Goal: Navigation & Orientation: Find specific page/section

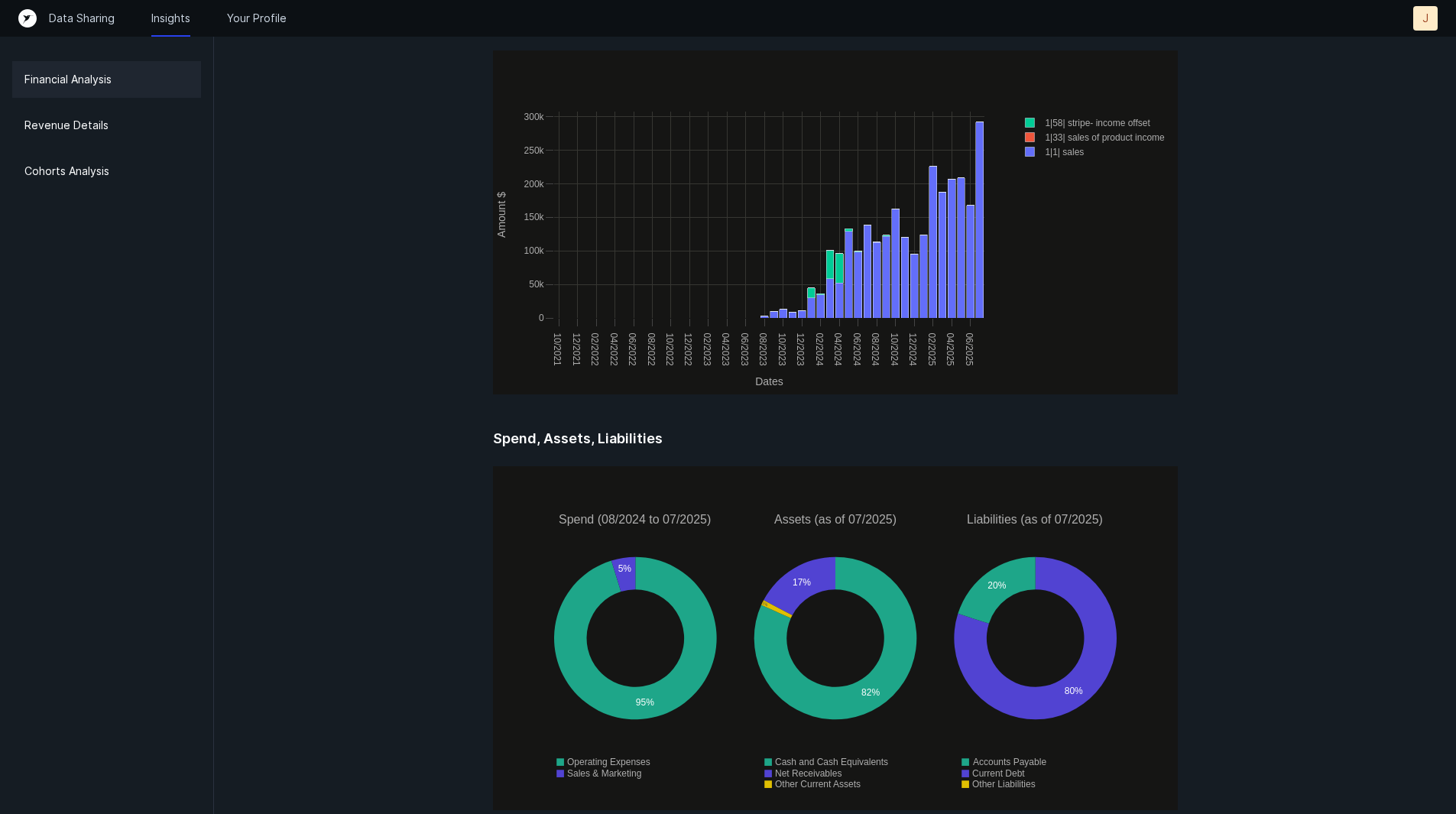
scroll to position [1892, 0]
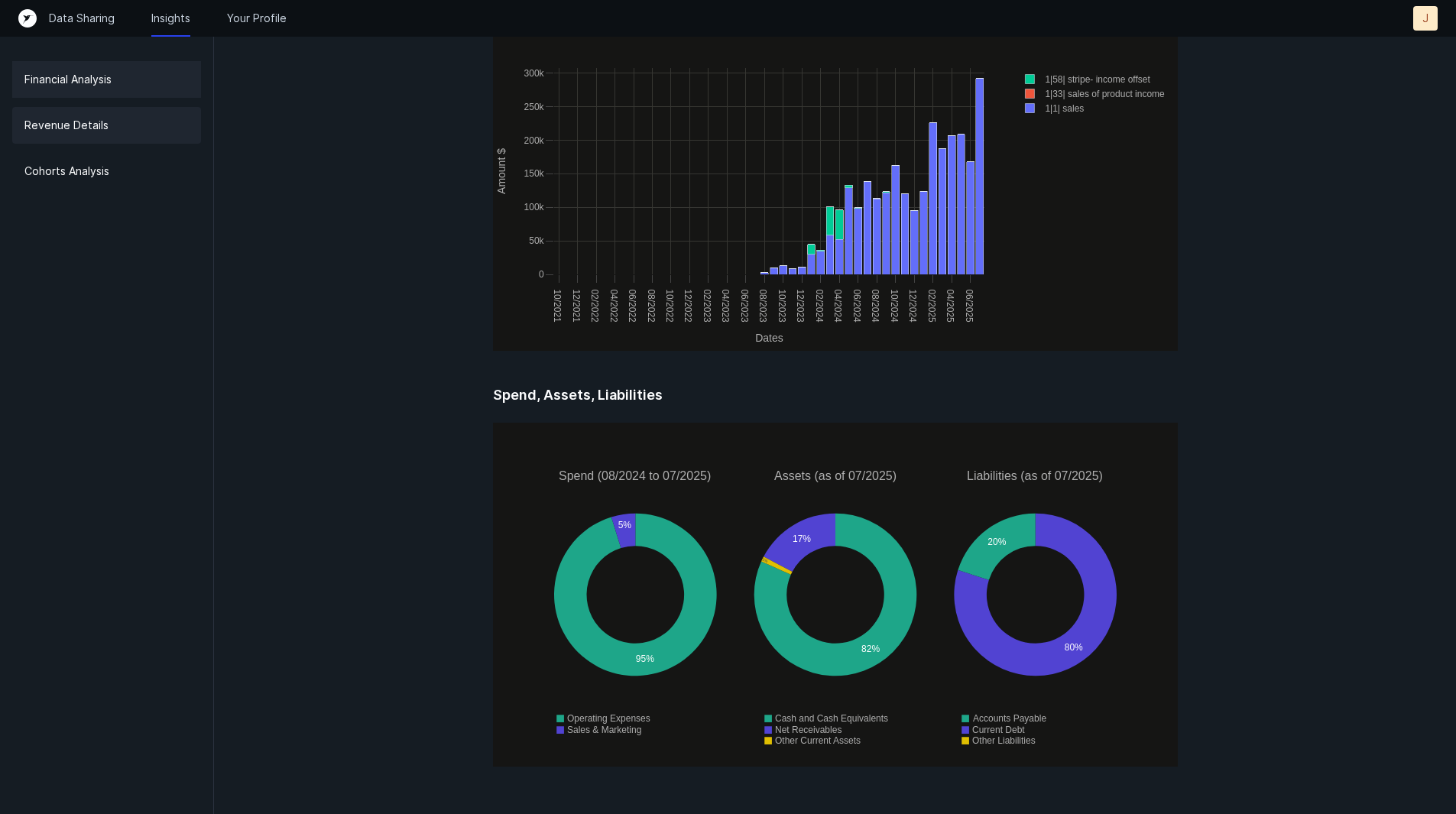
click at [147, 116] on div "Revenue Details" at bounding box center [106, 125] width 188 height 36
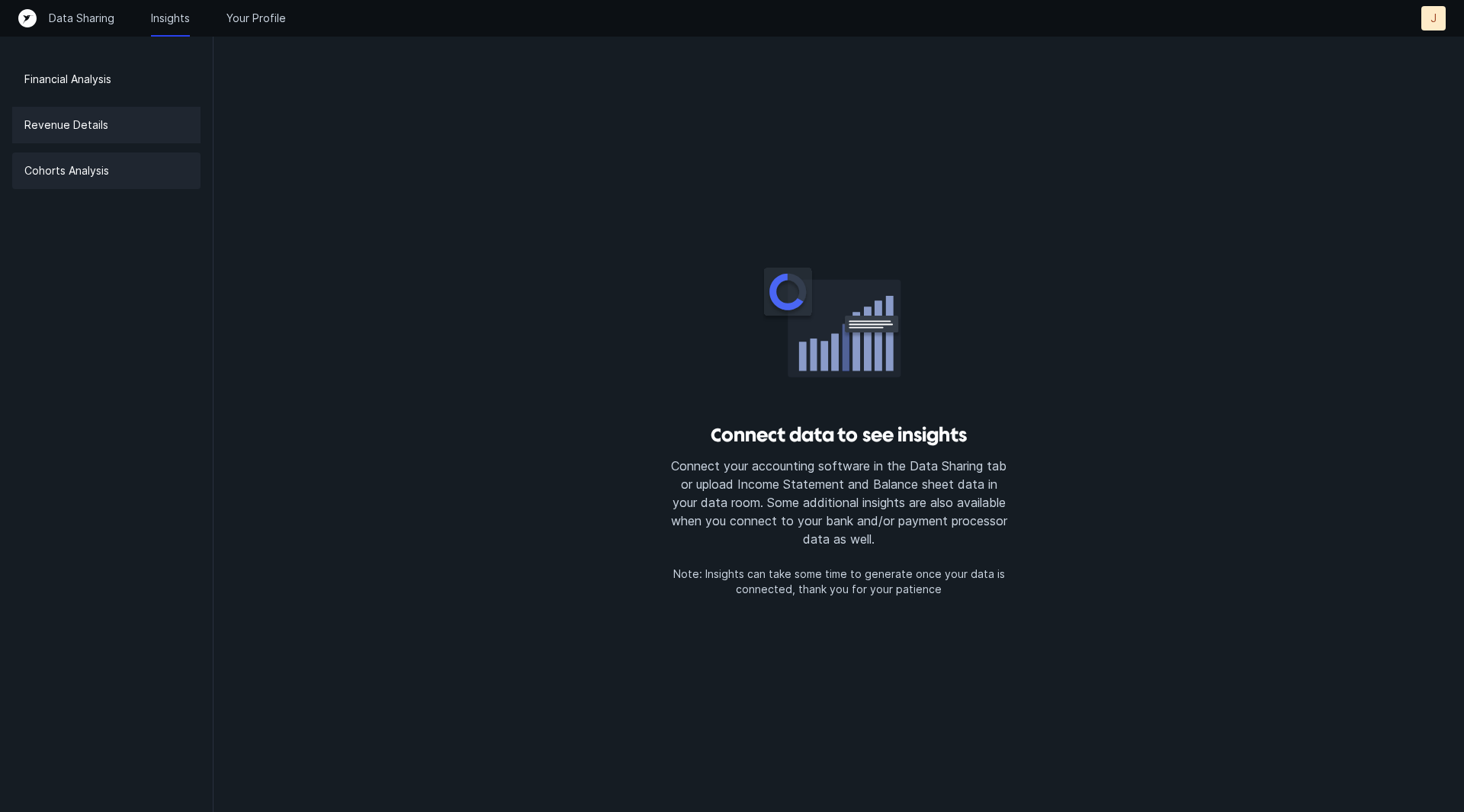
click at [137, 161] on div "Cohorts Analysis" at bounding box center [106, 171] width 188 height 36
click at [69, 80] on p "Financial Analysis" at bounding box center [67, 78] width 87 height 18
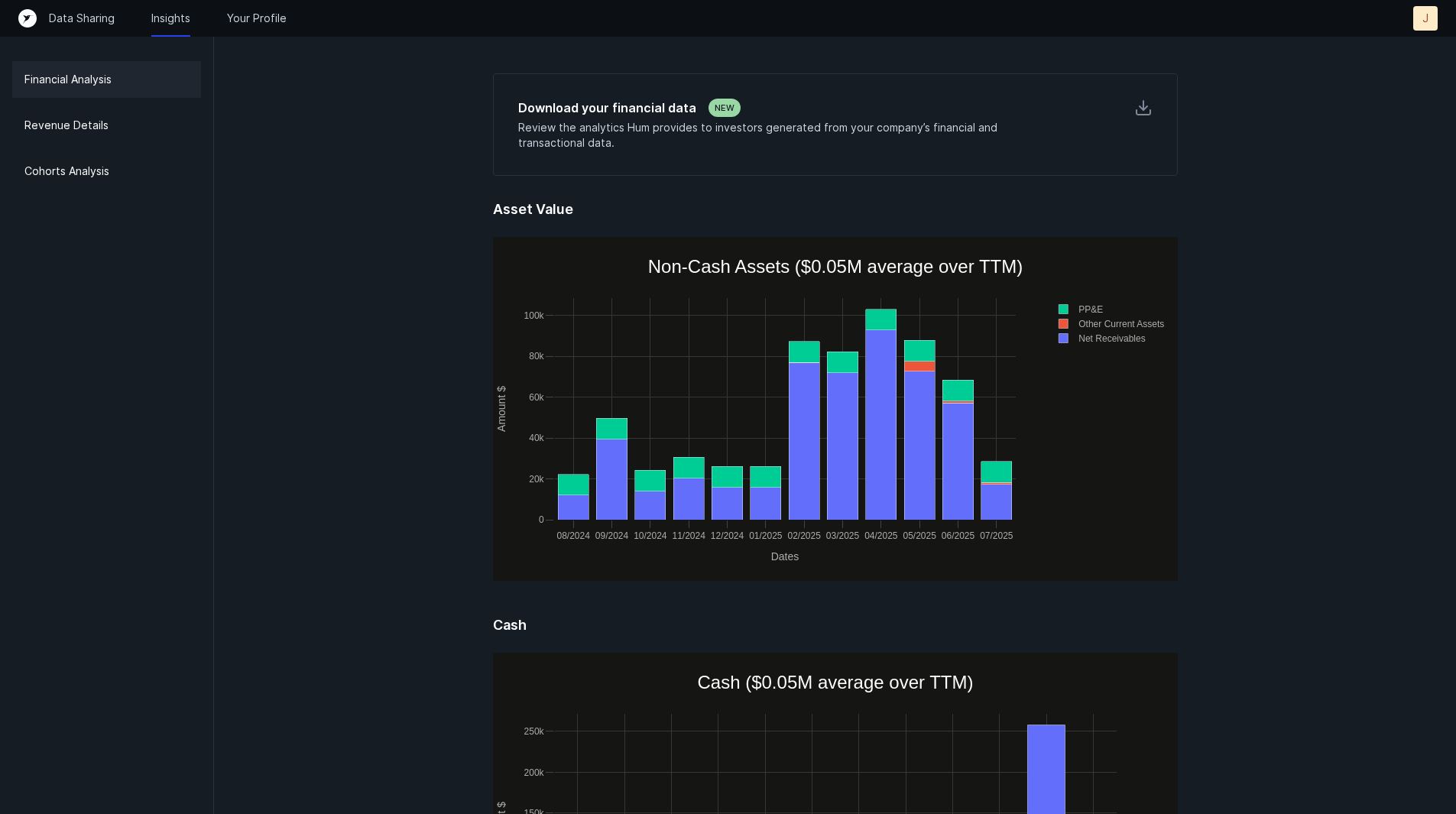
click at [84, 8] on div "Data Sharing Insights Your Profile J J" at bounding box center [728, 18] width 1419 height 24
